Goal: Navigation & Orientation: Find specific page/section

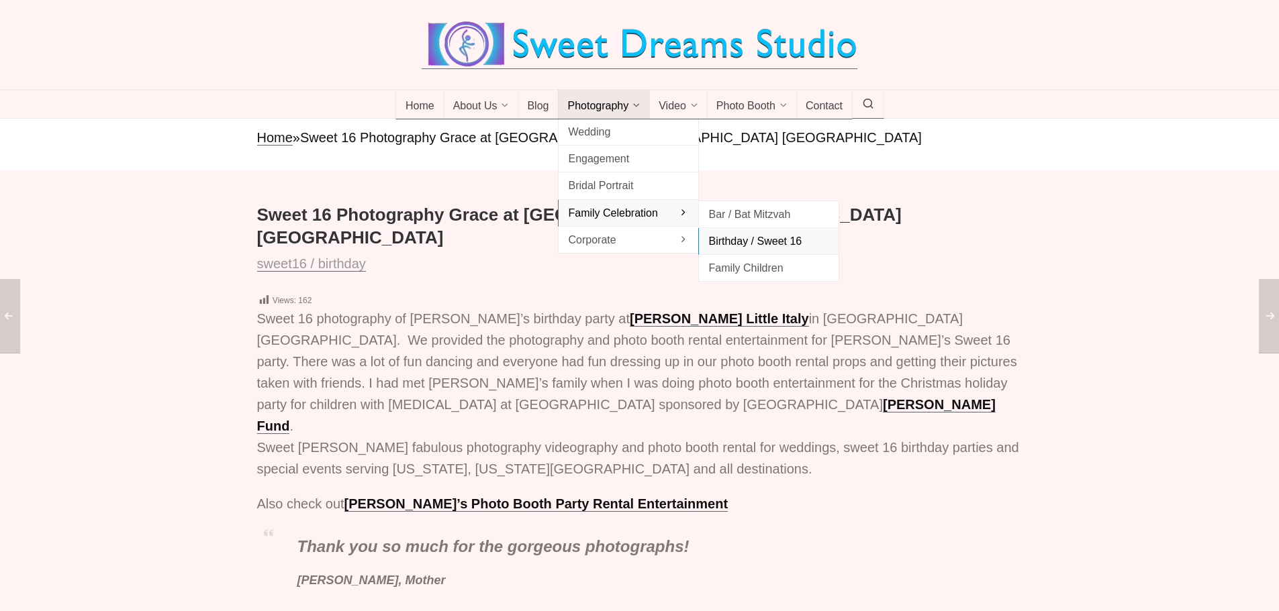
click at [751, 239] on span "Birthday / Sweet 16" at bounding box center [768, 241] width 121 height 18
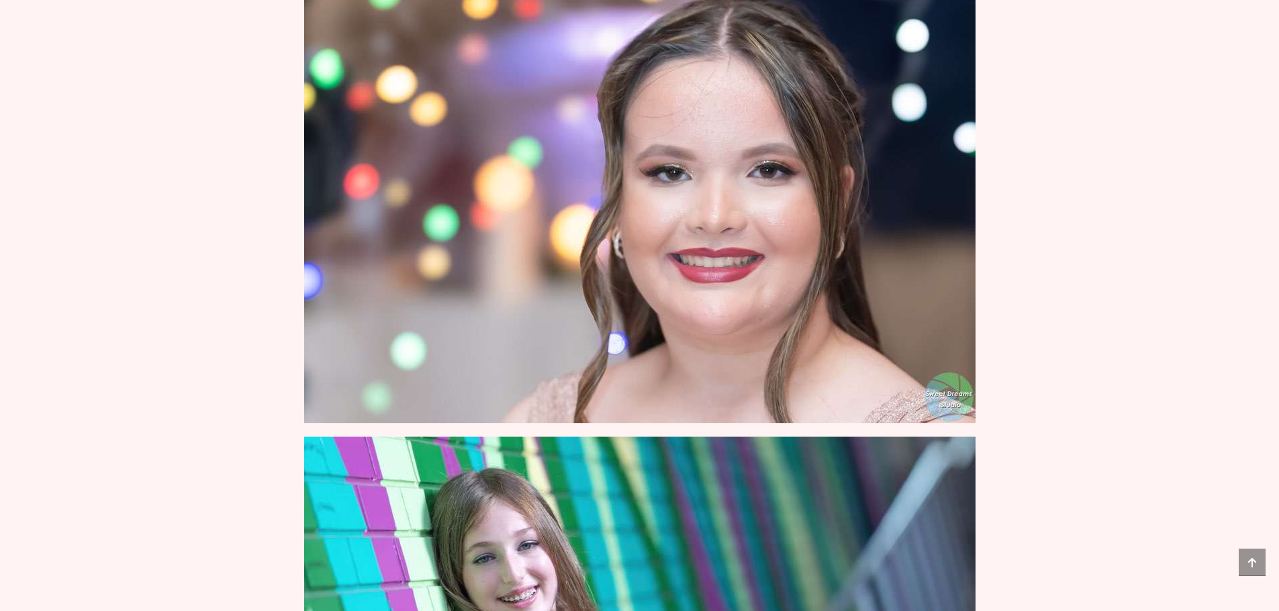
scroll to position [791, 0]
